Goal: Information Seeking & Learning: Learn about a topic

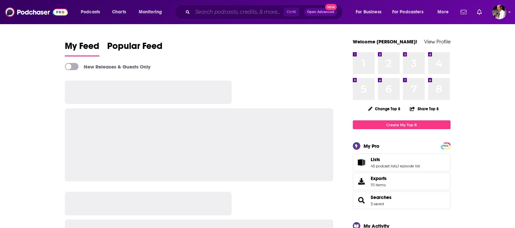
click at [221, 12] on input "Search podcasts, credits, & more..." at bounding box center [237, 12] width 91 height 10
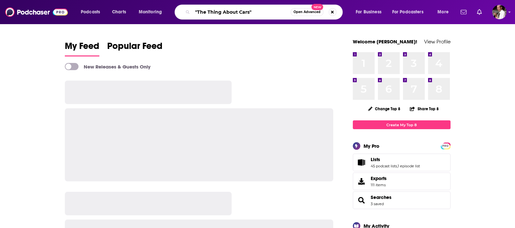
type input ""The Thing About Cars""
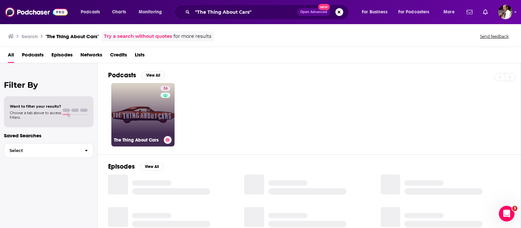
click at [124, 103] on link "36 The Thing About Cars" at bounding box center [142, 114] width 63 height 63
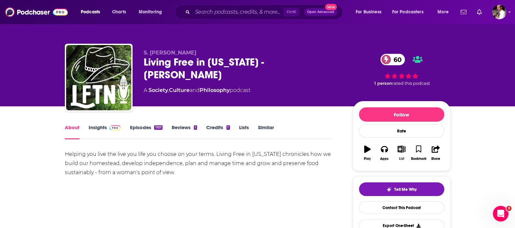
click at [402, 147] on icon "button" at bounding box center [401, 148] width 8 height 7
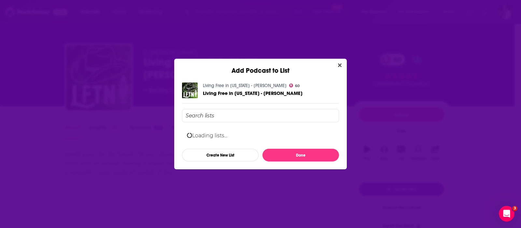
click at [199, 116] on input "Add Podcast To List" at bounding box center [260, 115] width 157 height 13
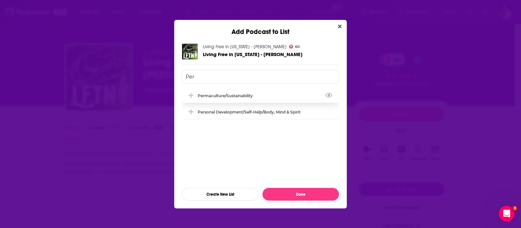
click at [222, 94] on div "Permaculture/Sustainability" at bounding box center [227, 95] width 59 height 5
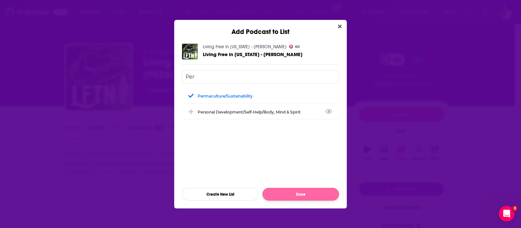
type input "Per"
click at [308, 193] on button "Done" at bounding box center [300, 194] width 77 height 13
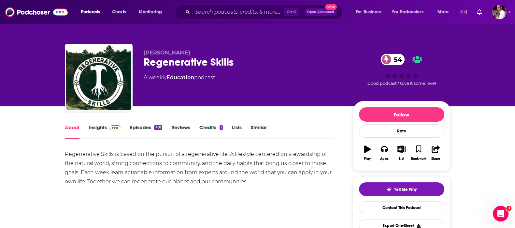
click at [100, 127] on link "Insights" at bounding box center [105, 131] width 32 height 15
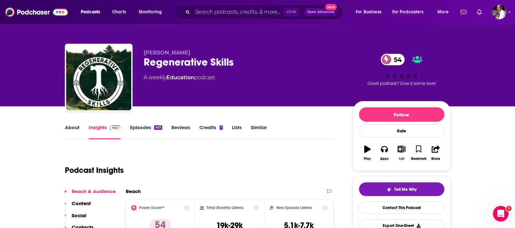
click at [402, 147] on icon "button" at bounding box center [401, 148] width 8 height 7
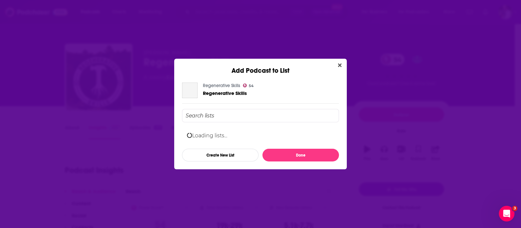
click at [201, 115] on input "Add Podcast To List" at bounding box center [260, 115] width 157 height 13
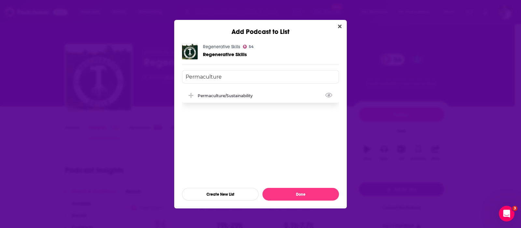
click at [220, 96] on div "Permaculture/Sustainability" at bounding box center [227, 95] width 59 height 5
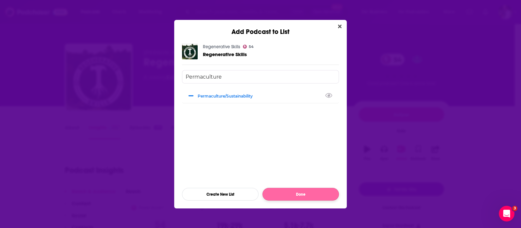
type input "Permaculture"
click at [303, 194] on button "Done" at bounding box center [300, 194] width 77 height 13
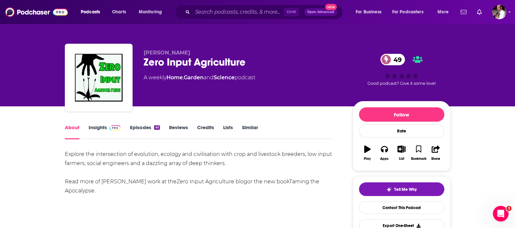
click at [96, 126] on link "Insights" at bounding box center [105, 131] width 32 height 15
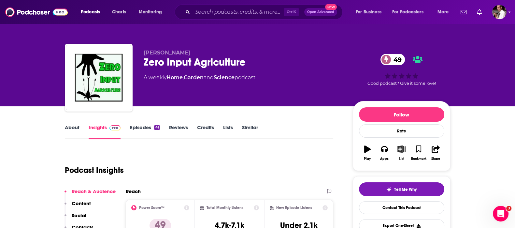
click at [400, 149] on icon "button" at bounding box center [401, 148] width 8 height 7
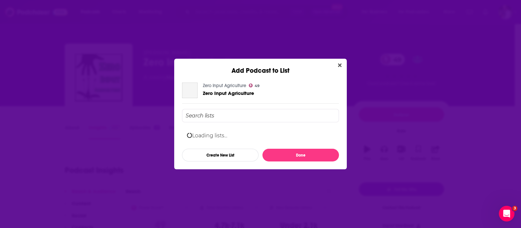
click at [208, 116] on input "Add Podcast To List" at bounding box center [260, 115] width 157 height 13
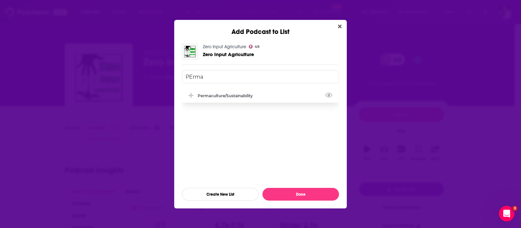
click at [221, 92] on div "Permaculture/Sustainability" at bounding box center [260, 95] width 157 height 14
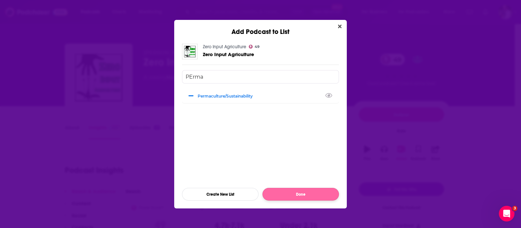
type input "PErma"
click at [297, 182] on button "Done" at bounding box center [300, 194] width 77 height 13
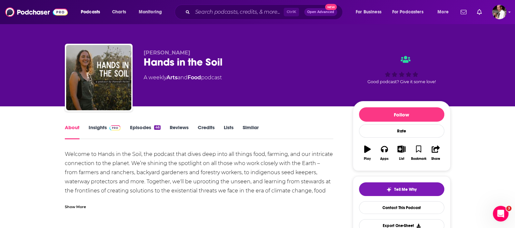
click at [99, 126] on link "Insights" at bounding box center [105, 131] width 32 height 15
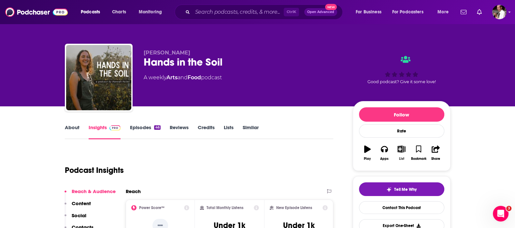
click at [403, 149] on icon "button" at bounding box center [401, 148] width 8 height 7
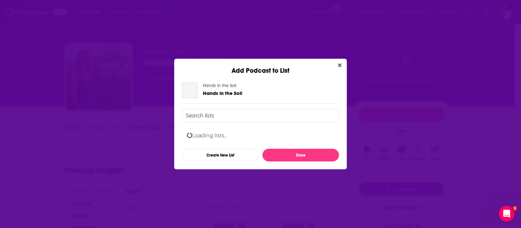
click at [194, 114] on input "Add Podcast To List" at bounding box center [260, 115] width 157 height 13
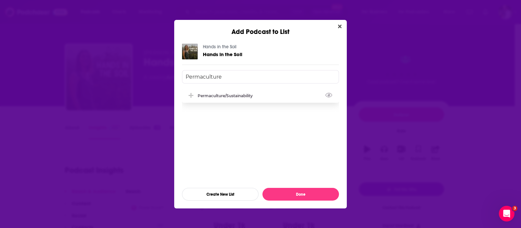
click at [215, 96] on div "Permaculture/Sustainability" at bounding box center [227, 95] width 59 height 5
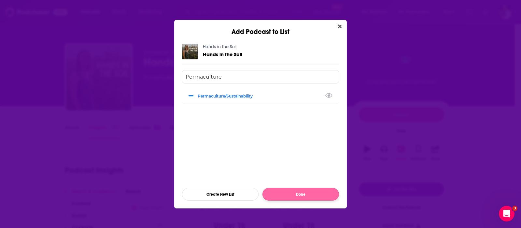
type input "Permaculture"
click at [294, 195] on button "Done" at bounding box center [300, 194] width 77 height 13
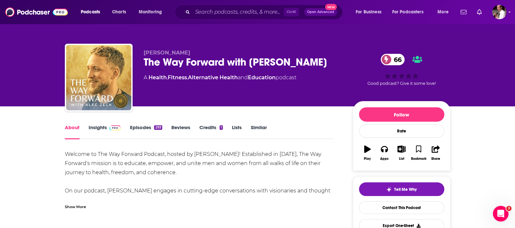
click at [133, 126] on link "Episodes 293" at bounding box center [146, 131] width 32 height 15
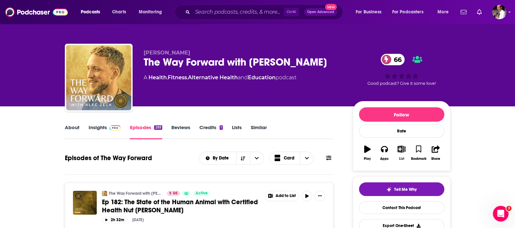
click at [402, 149] on icon "button" at bounding box center [401, 148] width 8 height 7
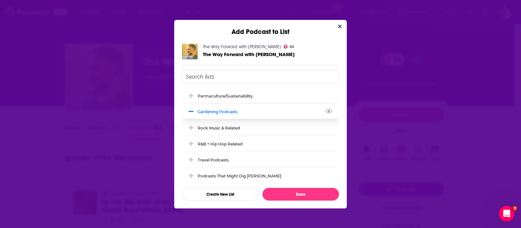
click at [210, 112] on div "Gardening Podcasts" at bounding box center [220, 111] width 44 height 5
click at [233, 94] on div "Permaculture/Sustainability" at bounding box center [227, 95] width 59 height 5
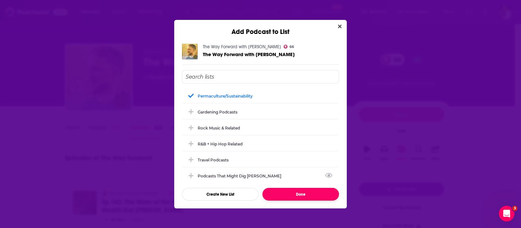
click at [291, 192] on button "Done" at bounding box center [300, 194] width 77 height 13
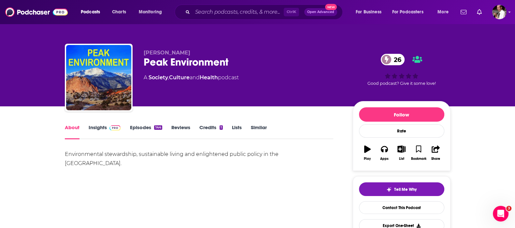
click at [101, 128] on link "Insights" at bounding box center [105, 131] width 32 height 15
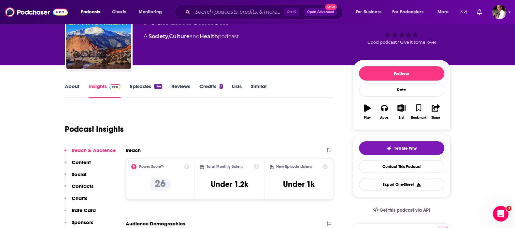
scroll to position [54, 0]
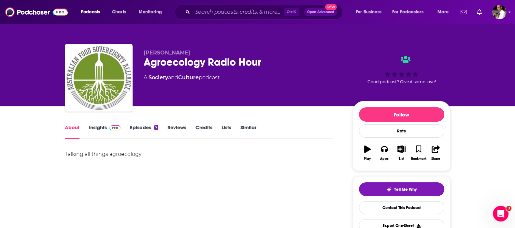
click at [93, 128] on link "Insights" at bounding box center [105, 131] width 32 height 15
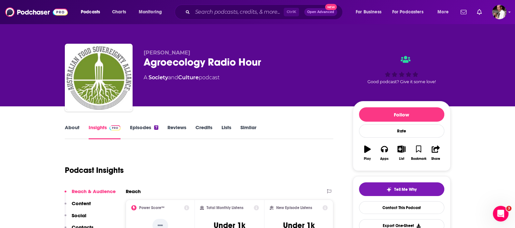
scroll to position [54, 0]
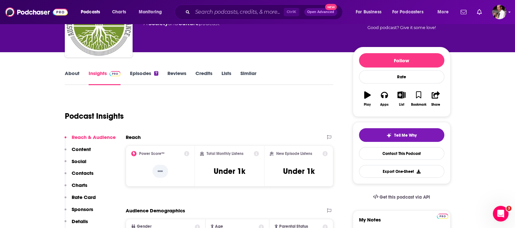
click at [144, 75] on link "Episodes 7" at bounding box center [144, 77] width 28 height 15
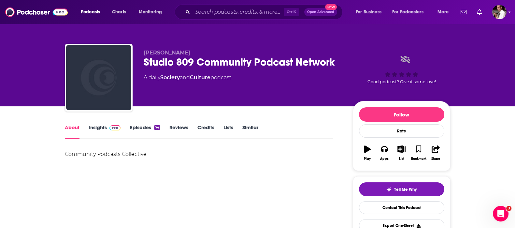
click at [103, 128] on link "Insights" at bounding box center [105, 131] width 32 height 15
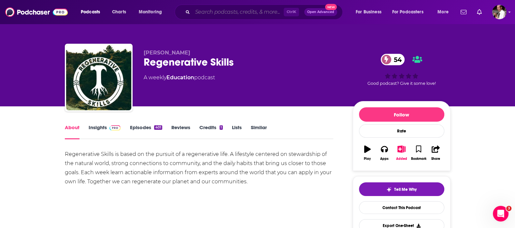
click at [218, 9] on input "Search podcasts, credits, & more..." at bounding box center [237, 12] width 91 height 10
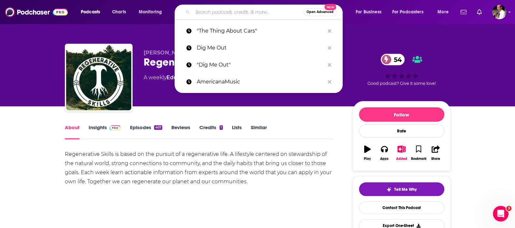
click at [202, 15] on input "Search podcasts, credits, & more..." at bounding box center [247, 12] width 111 height 10
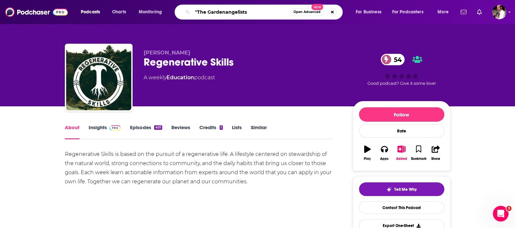
type input ""The Gardenangelists""
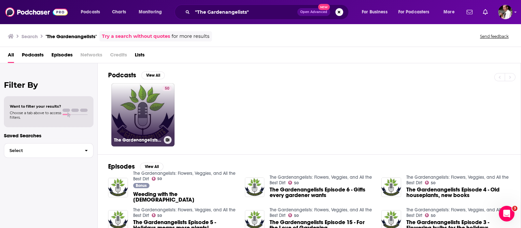
click at [144, 110] on link "50 The Gardenangelists: Flowers, Veggies, and All the Best Dirt" at bounding box center [142, 114] width 63 height 63
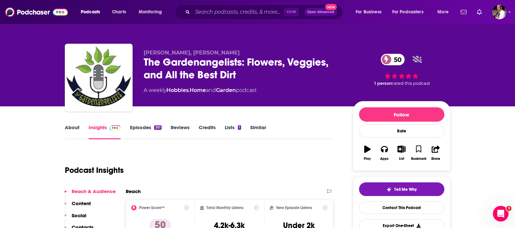
scroll to position [54, 0]
